Goal: Transaction & Acquisition: Purchase product/service

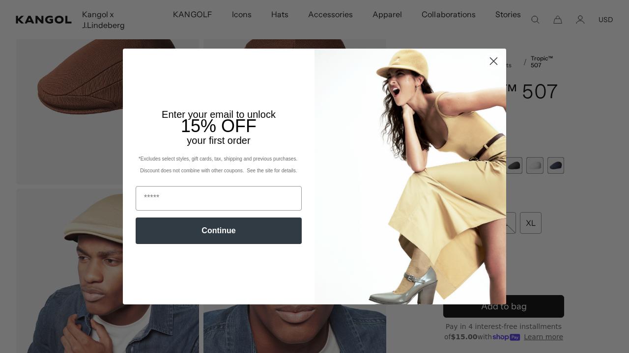
scroll to position [0, 203]
click at [493, 64] on circle "Close dialog" at bounding box center [494, 61] width 16 height 16
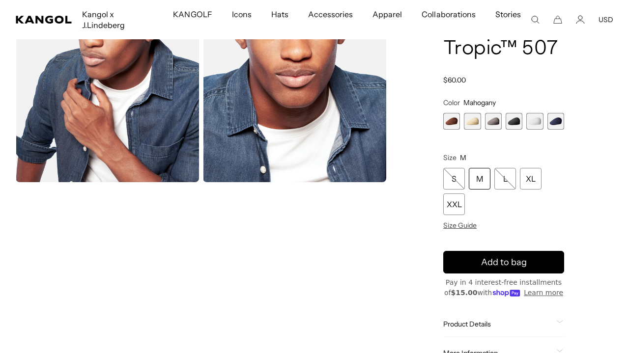
click at [516, 113] on span "4 of 6" at bounding box center [514, 121] width 17 height 17
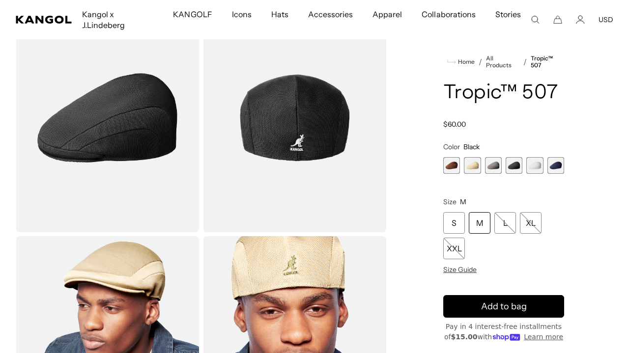
scroll to position [53, 0]
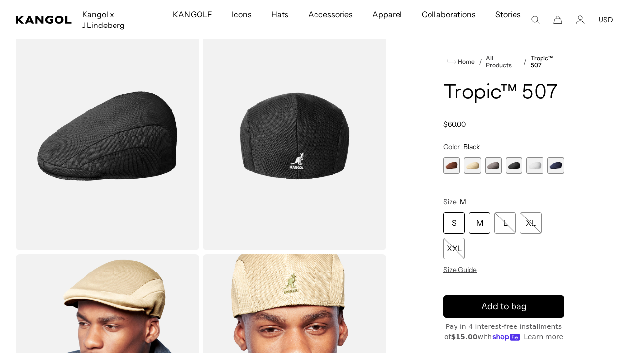
click at [446, 224] on div "S" at bounding box center [454, 223] width 22 height 22
click at [119, 159] on img "Gallery Viewer" at bounding box center [107, 136] width 183 height 229
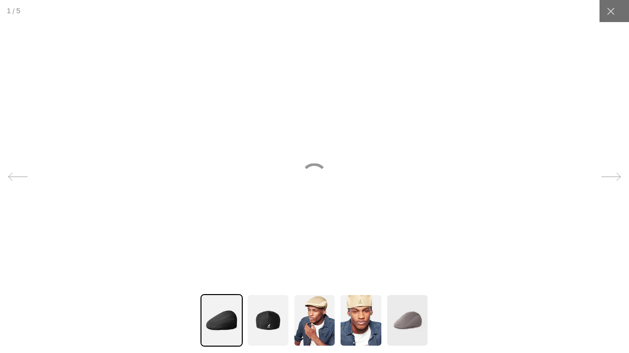
scroll to position [0, 0]
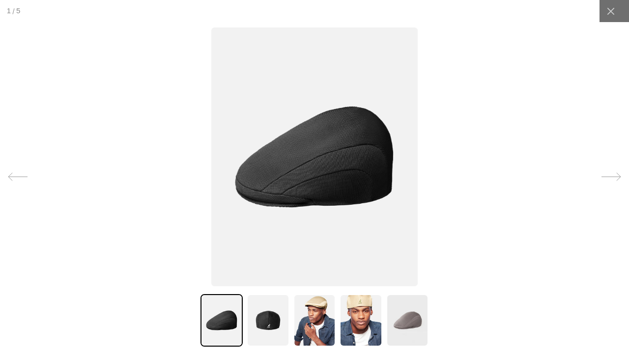
click at [310, 314] on img at bounding box center [314, 320] width 42 height 53
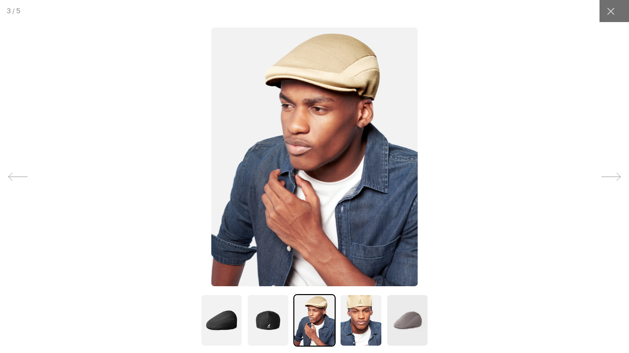
click at [376, 319] on img at bounding box center [361, 320] width 42 height 53
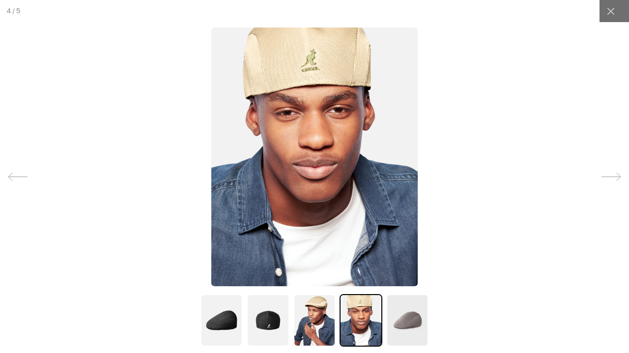
scroll to position [0, 203]
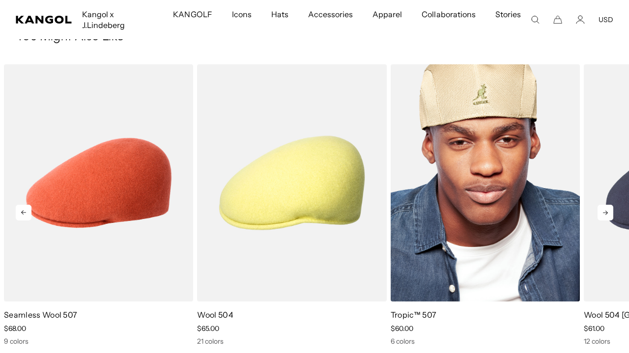
scroll to position [582, 0]
click at [500, 224] on img "3 of 5" at bounding box center [485, 183] width 189 height 238
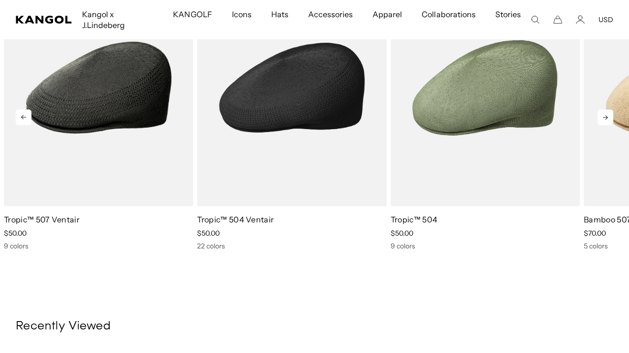
scroll to position [0, 203]
click at [298, 129] on img "2 of 5" at bounding box center [291, 88] width 189 height 238
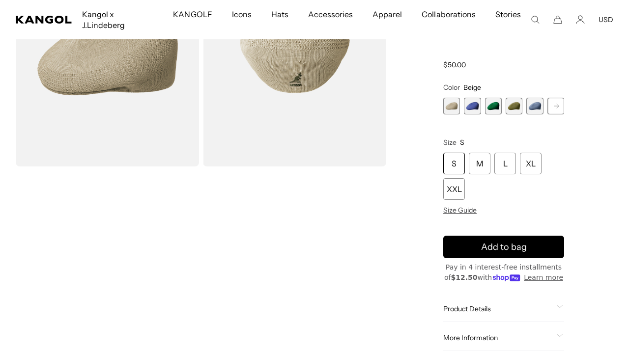
click at [553, 99] on rect at bounding box center [556, 106] width 15 height 15
click at [536, 98] on span "6 of 22" at bounding box center [534, 106] width 17 height 17
